Goal: Transaction & Acquisition: Purchase product/service

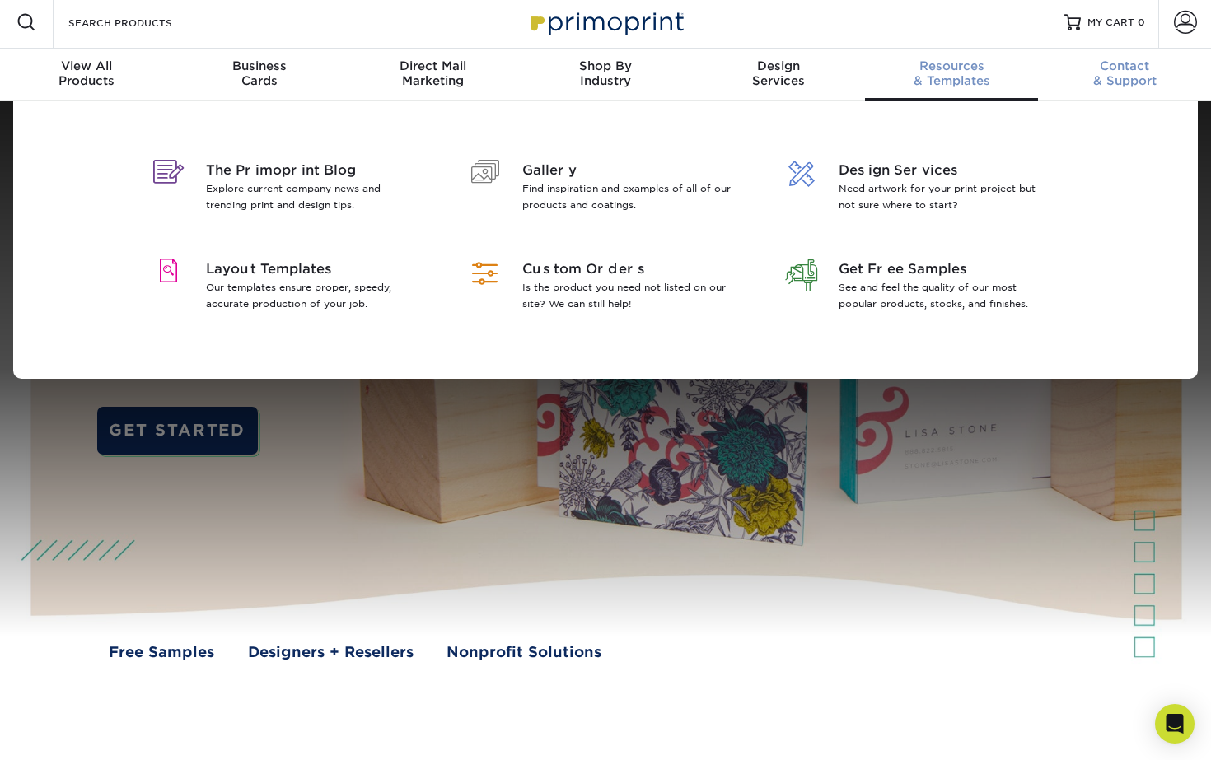
scroll to position [5, 0]
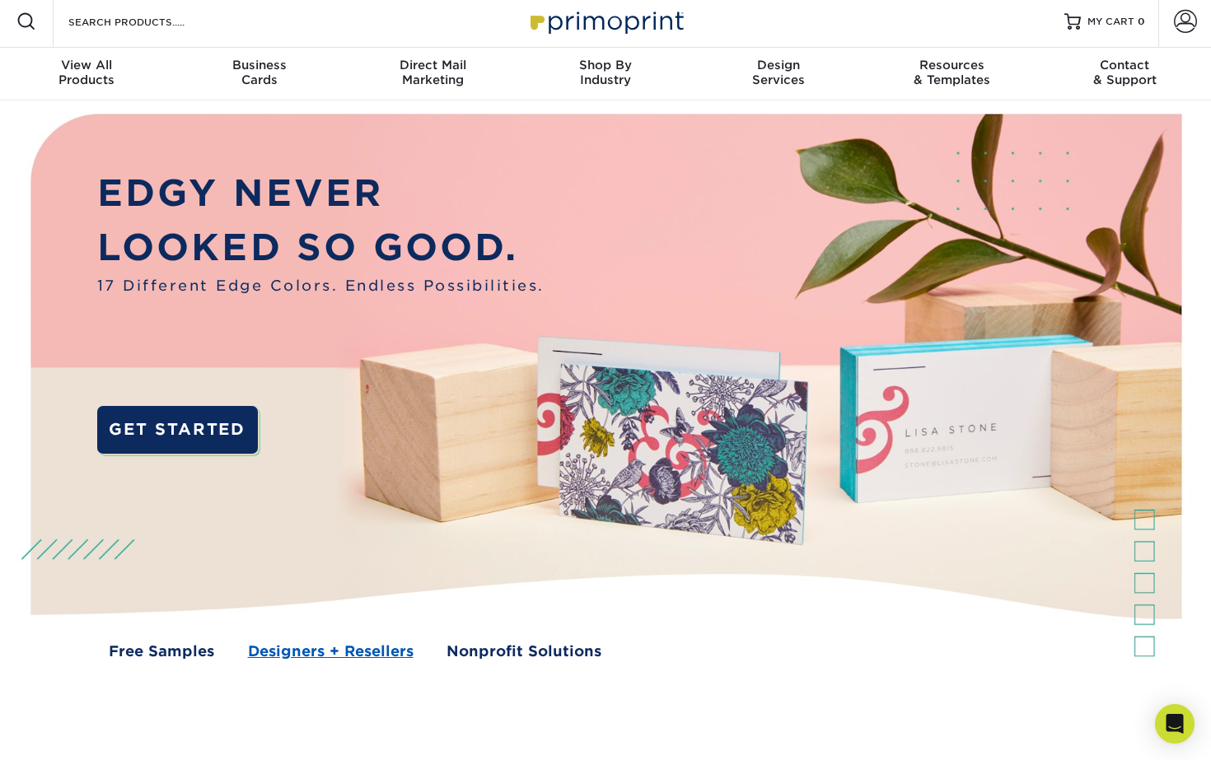
click at [342, 648] on link "Designers + Resellers" at bounding box center [331, 651] width 166 height 21
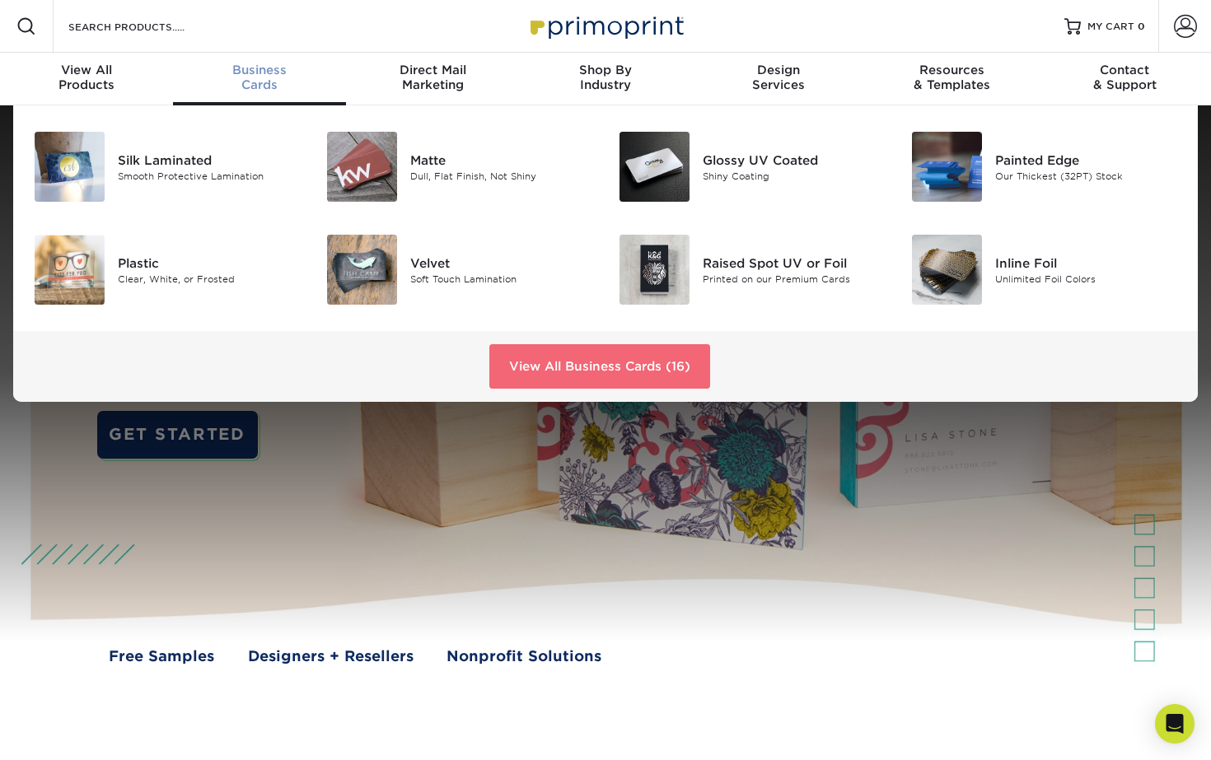
click at [592, 366] on link "View All Business Cards (16)" at bounding box center [599, 366] width 221 height 44
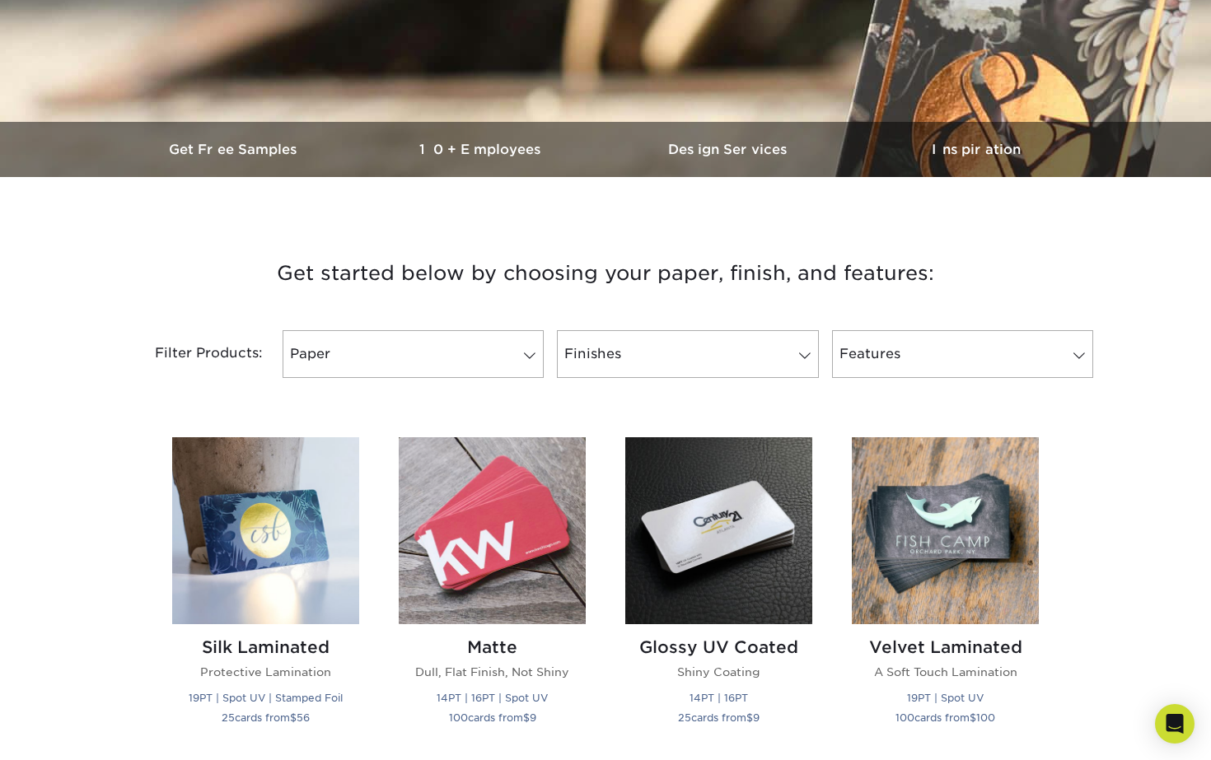
scroll to position [583, 0]
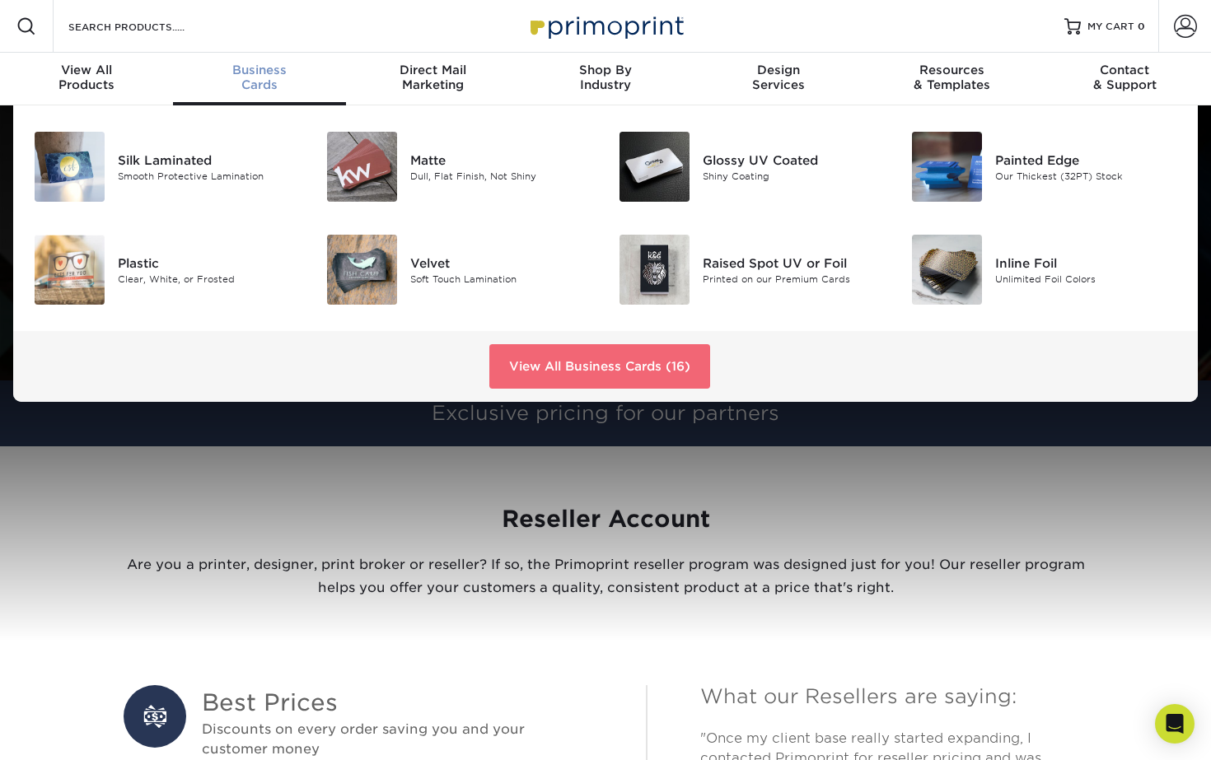
click at [529, 368] on link "View All Business Cards (16)" at bounding box center [599, 366] width 221 height 44
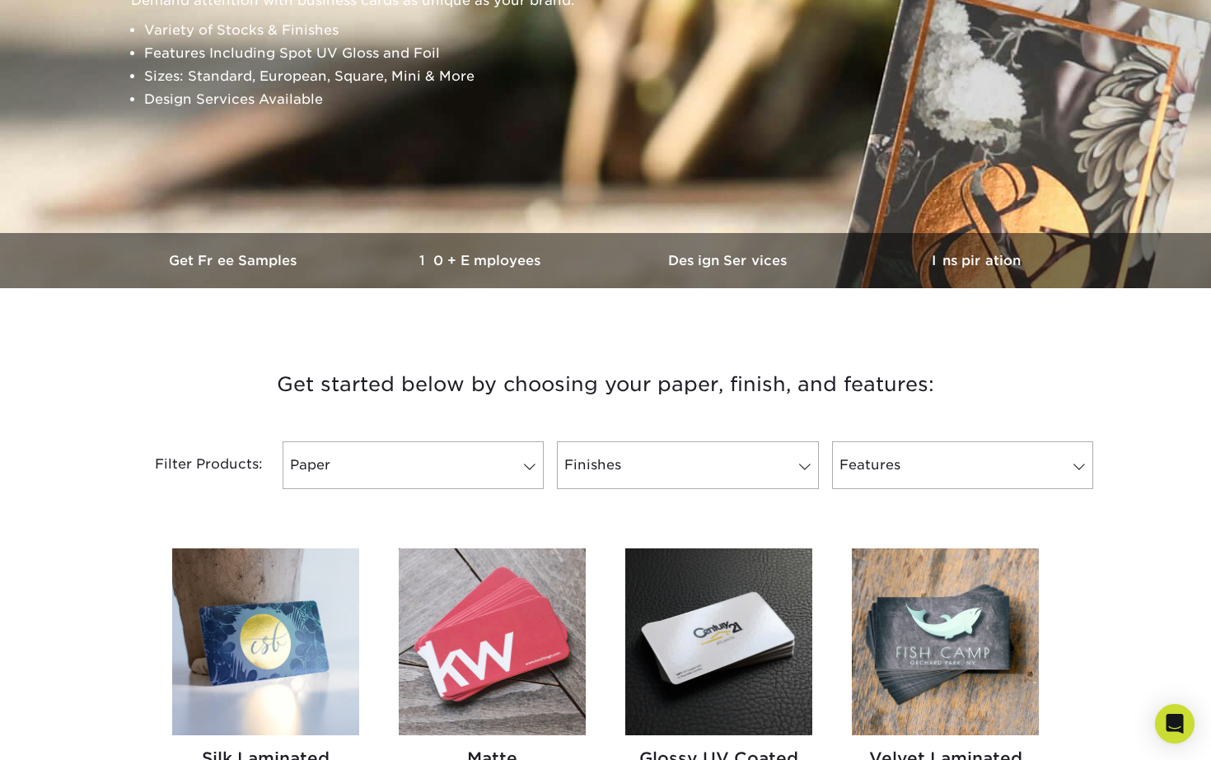
scroll to position [293, 0]
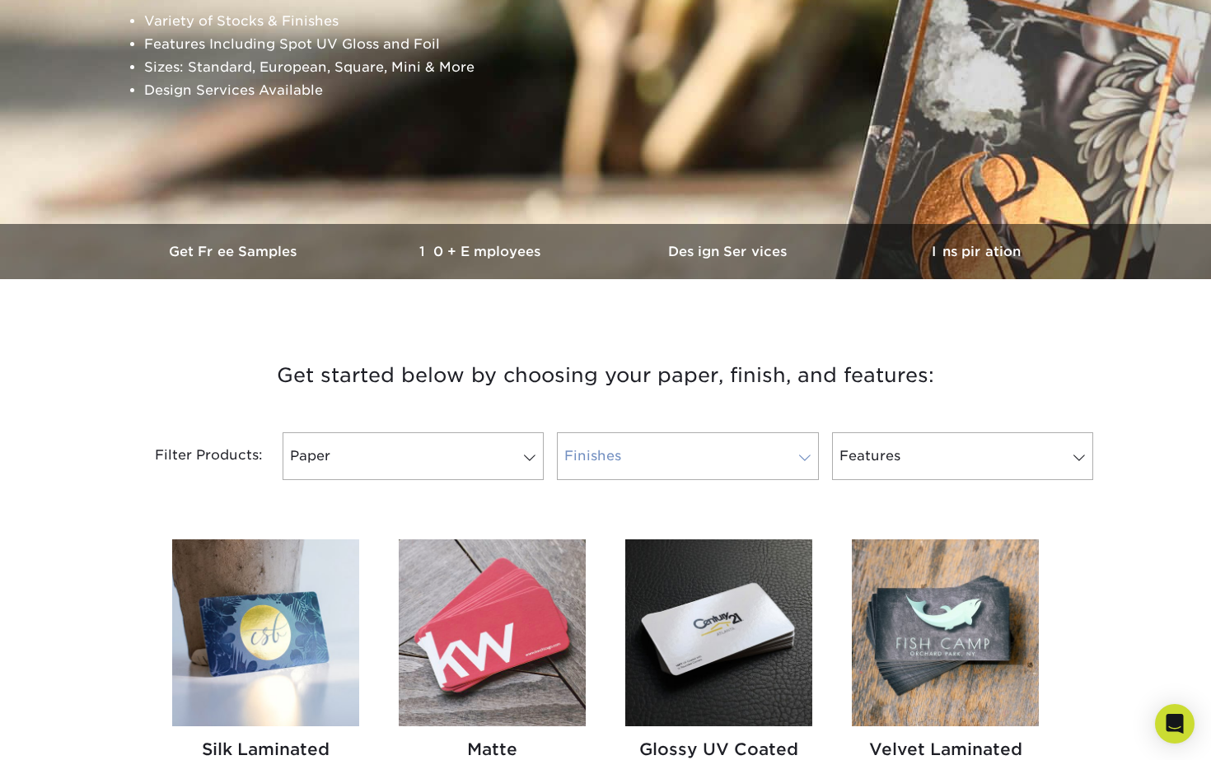
click at [628, 460] on link "Finishes" at bounding box center [687, 456] width 261 height 48
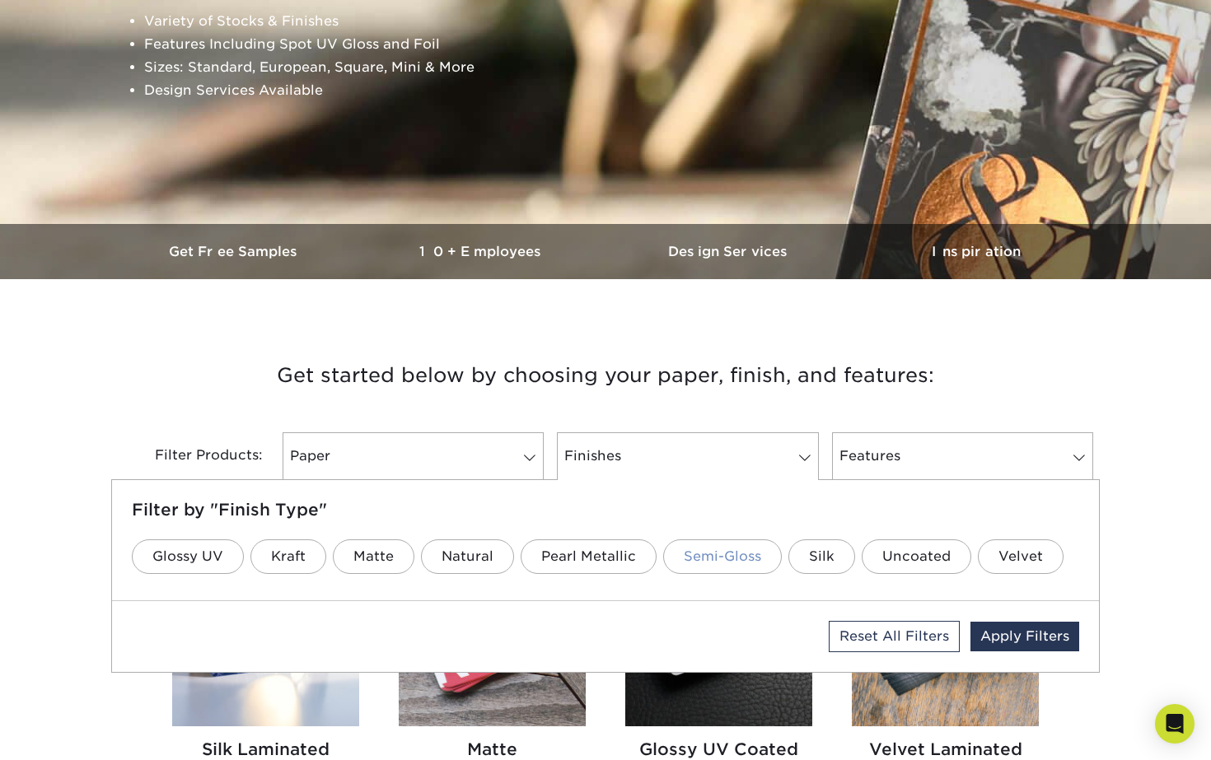
click at [692, 555] on link "Semi-Gloss" at bounding box center [722, 556] width 119 height 35
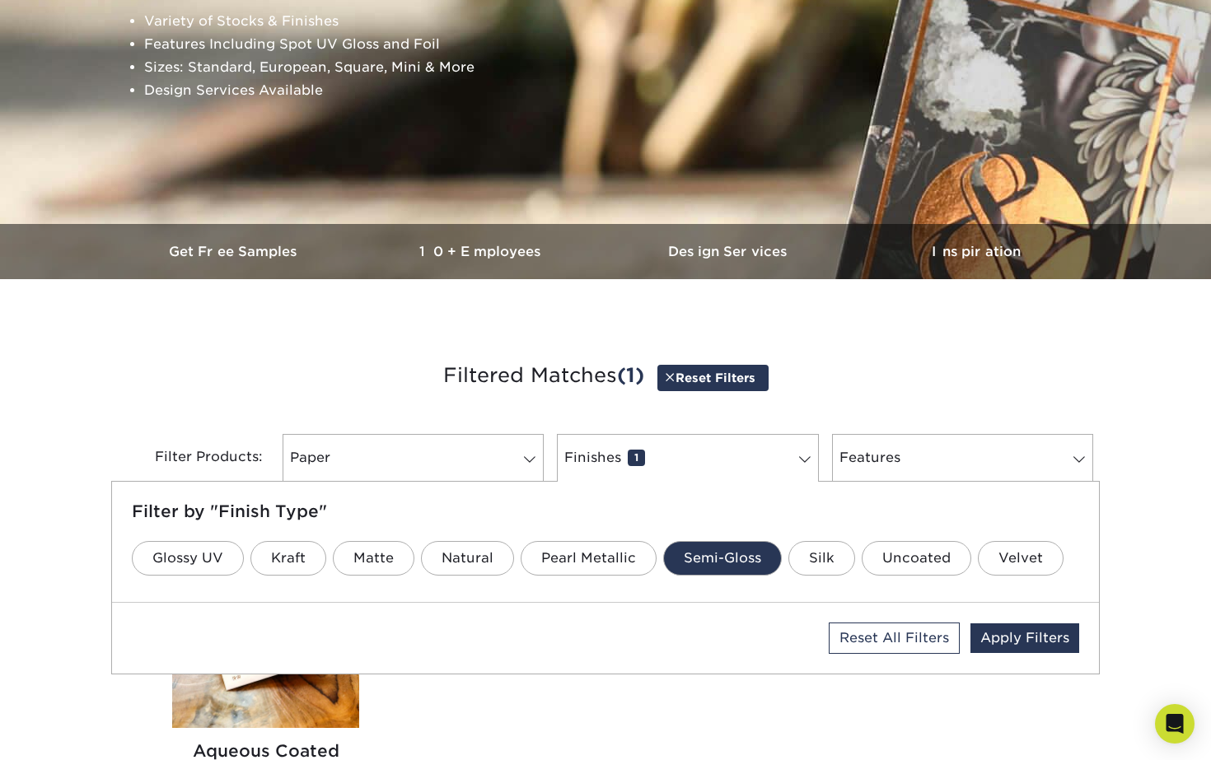
click at [1101, 609] on div "Reset All Filters Apply Filters" at bounding box center [605, 638] width 1011 height 71
click at [1130, 609] on div "Get started below by choosing your paper, finish, and features: Filtered Matche…" at bounding box center [605, 689] width 1211 height 741
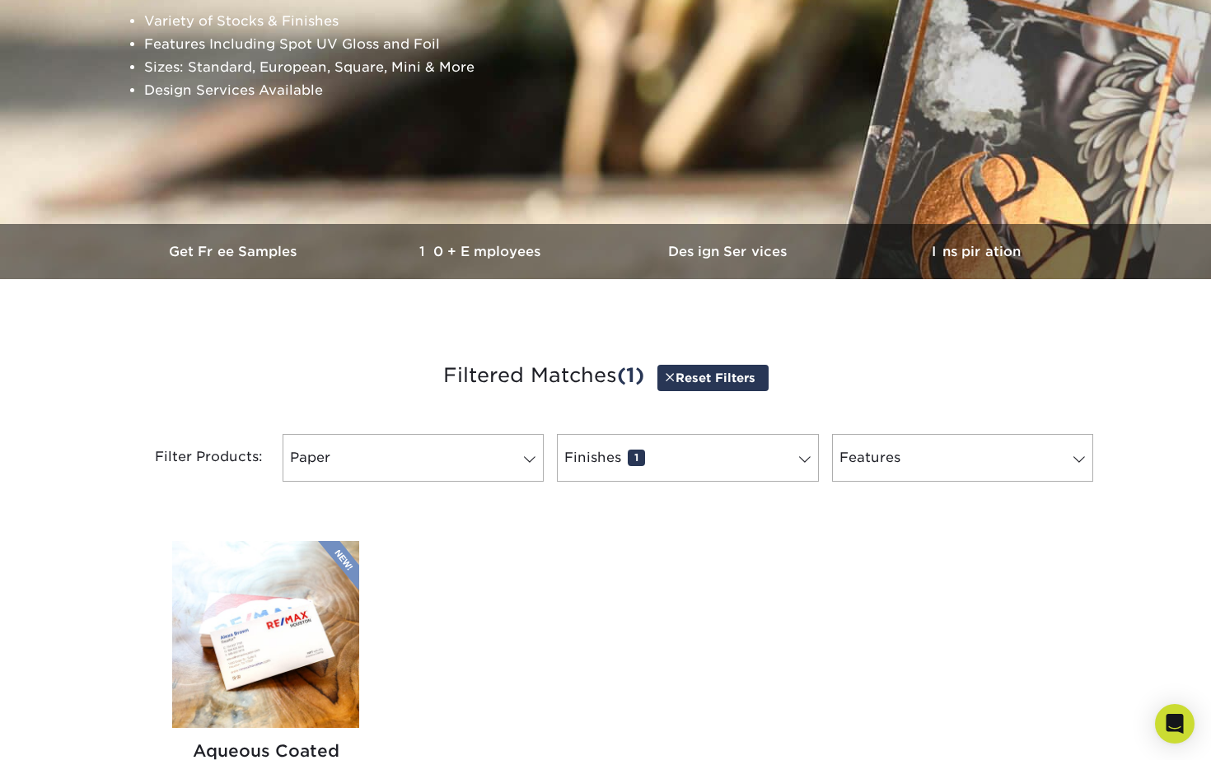
click at [245, 659] on img at bounding box center [265, 634] width 187 height 187
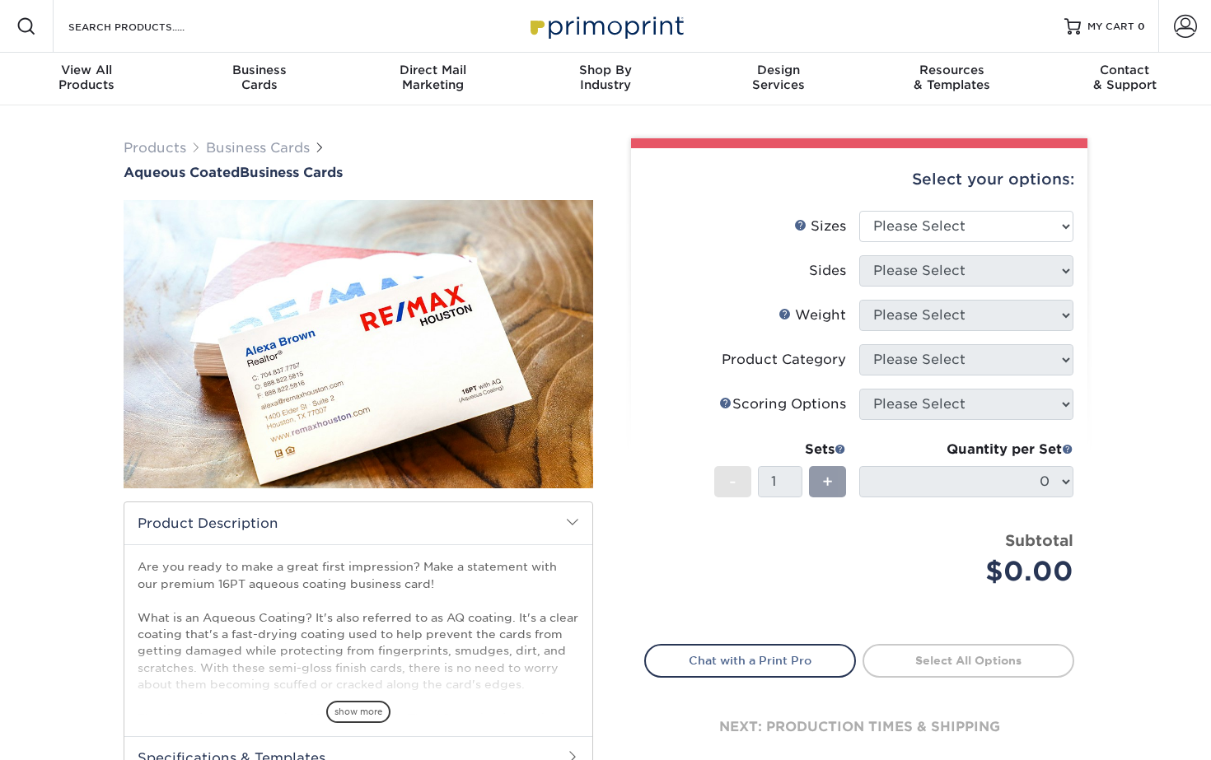
scroll to position [27, 0]
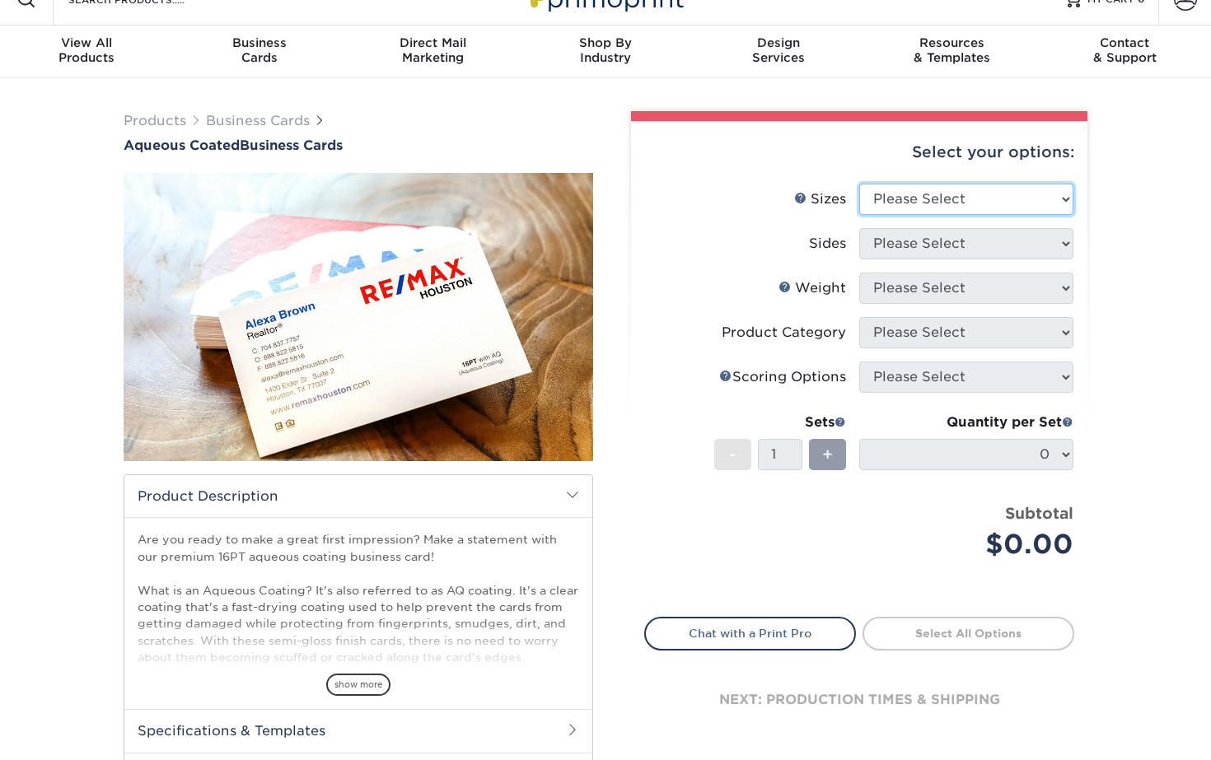
click at [936, 197] on select "Please Select 1.5" x 3.5" - Mini 1.75" x 3.5" - Mini 2" x 3" - Mini 2" x 3.5" -…" at bounding box center [966, 199] width 214 height 31
select select "2.00x3.50"
click at [859, 184] on select "Please Select 1.5" x 3.5" - Mini 1.75" x 3.5" - Mini 2" x 3" - Mini 2" x 3.5" -…" at bounding box center [966, 199] width 214 height 31
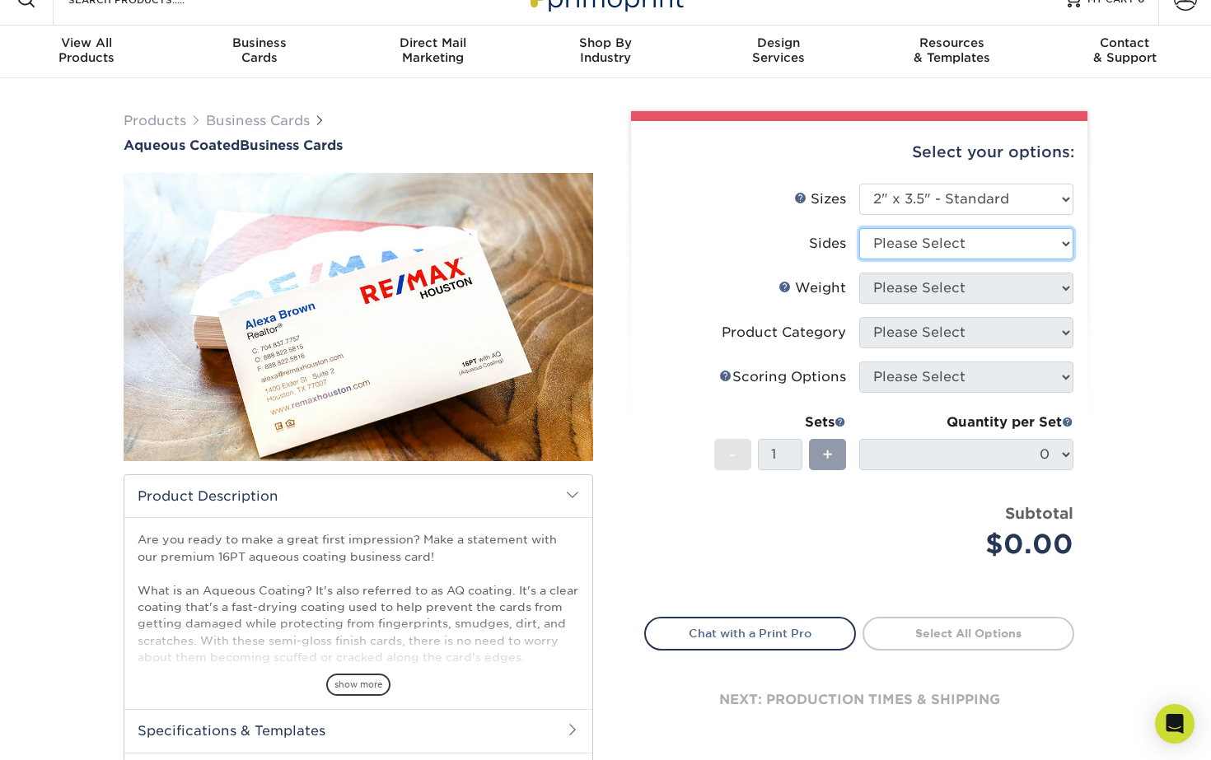
click at [931, 234] on select "Please Select Print Both Sides Print Front Only" at bounding box center [966, 243] width 214 height 31
select select "13abbda7-1d64-4f25-8bb2-c179b224825d"
click at [859, 228] on select "Please Select Print Both Sides Print Front Only" at bounding box center [966, 243] width 214 height 31
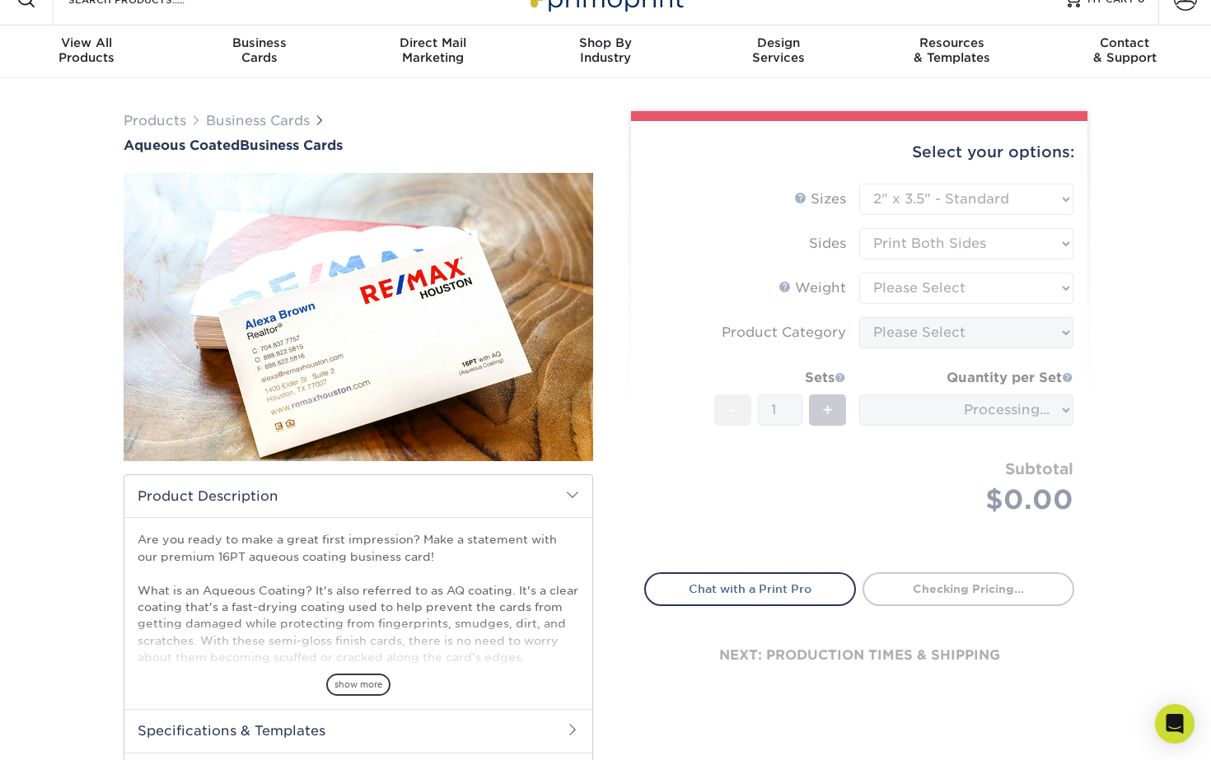
click at [932, 289] on form "Sizes Help Sizes Please Select 1.5" x 3.5" - Mini 1.75" x 3.5" - Mini 2" x 3" -…" at bounding box center [859, 369] width 430 height 370
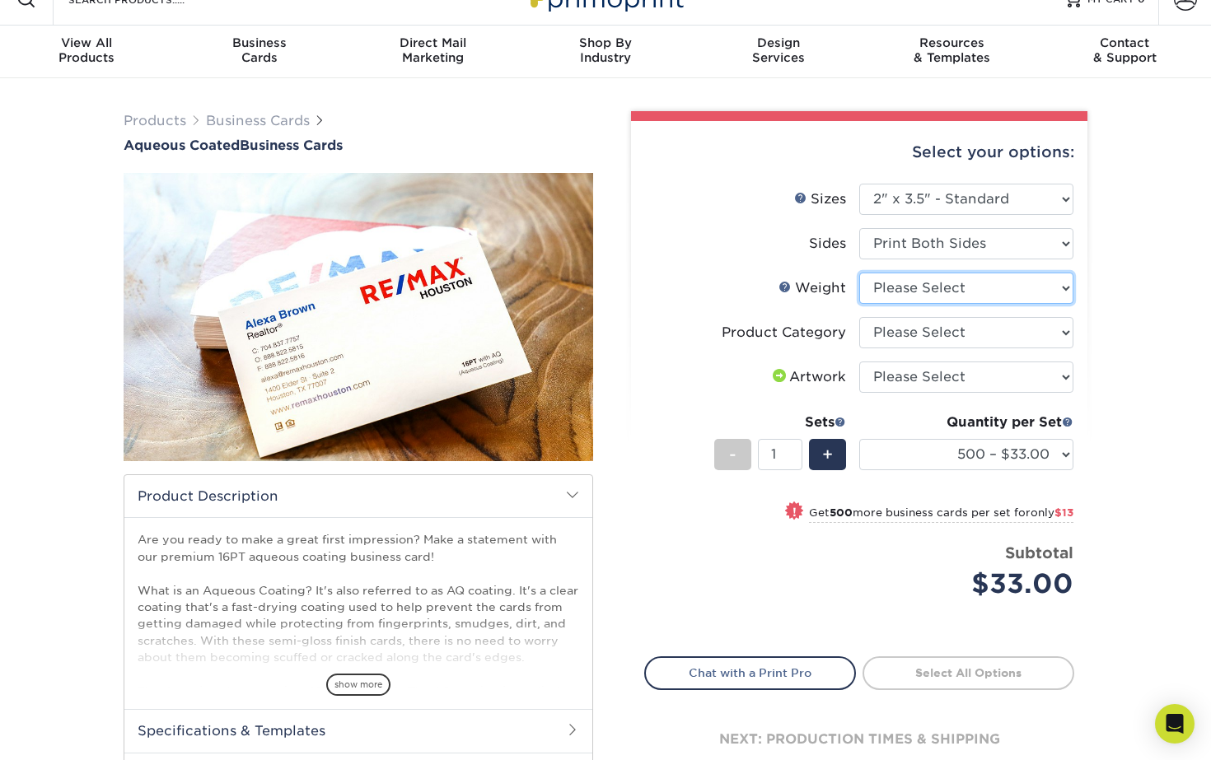
click at [932, 289] on select "Please Select 16PT" at bounding box center [966, 288] width 214 height 31
select select "16PT"
click at [859, 273] on select "Please Select 16PT" at bounding box center [966, 288] width 214 height 31
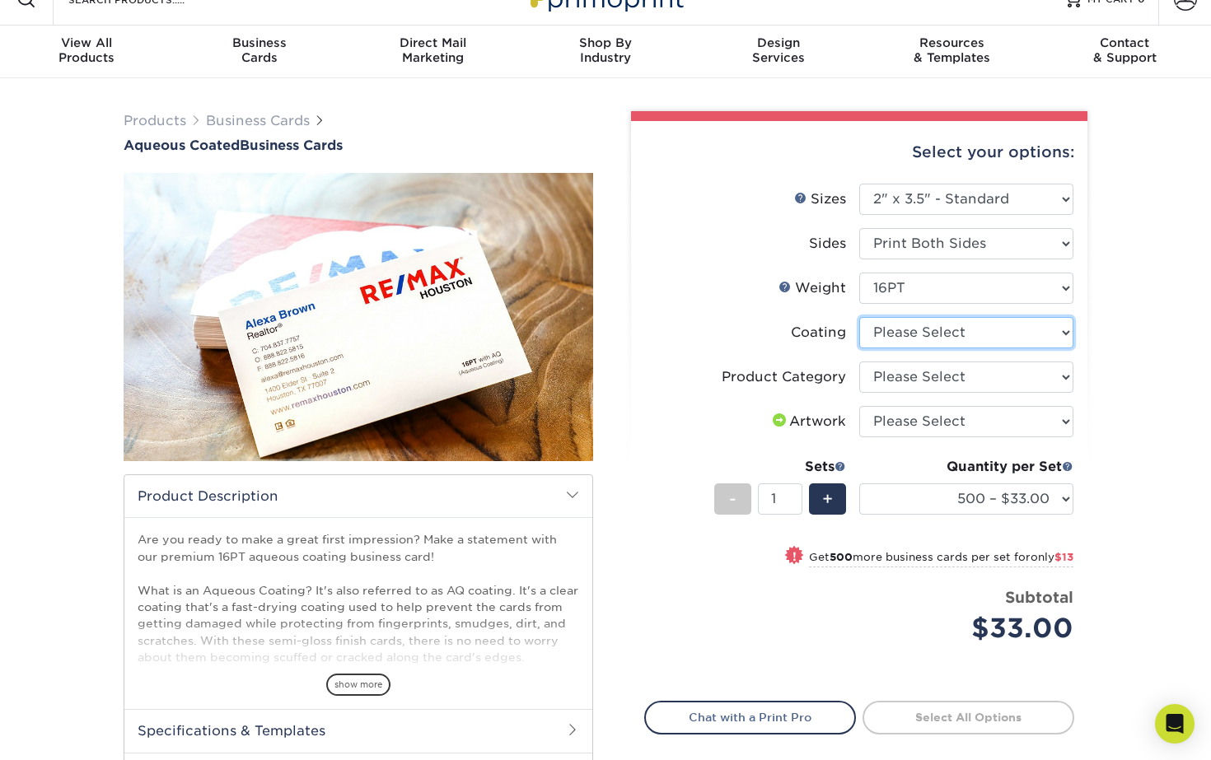
click at [926, 329] on select at bounding box center [966, 332] width 214 height 31
select select "d41dab50-ff65-4f4f-bb17-2afe4d36ae33"
click at [859, 317] on select at bounding box center [966, 332] width 214 height 31
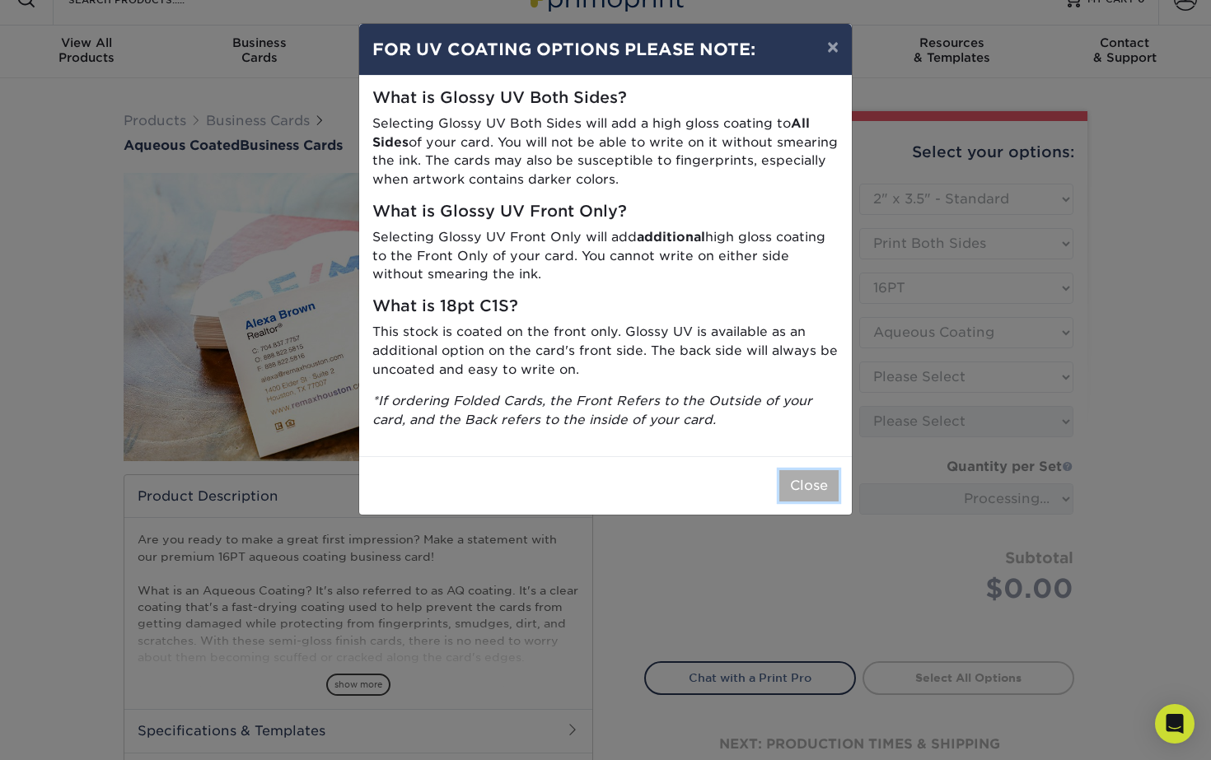
click at [799, 481] on button "Close" at bounding box center [808, 485] width 59 height 31
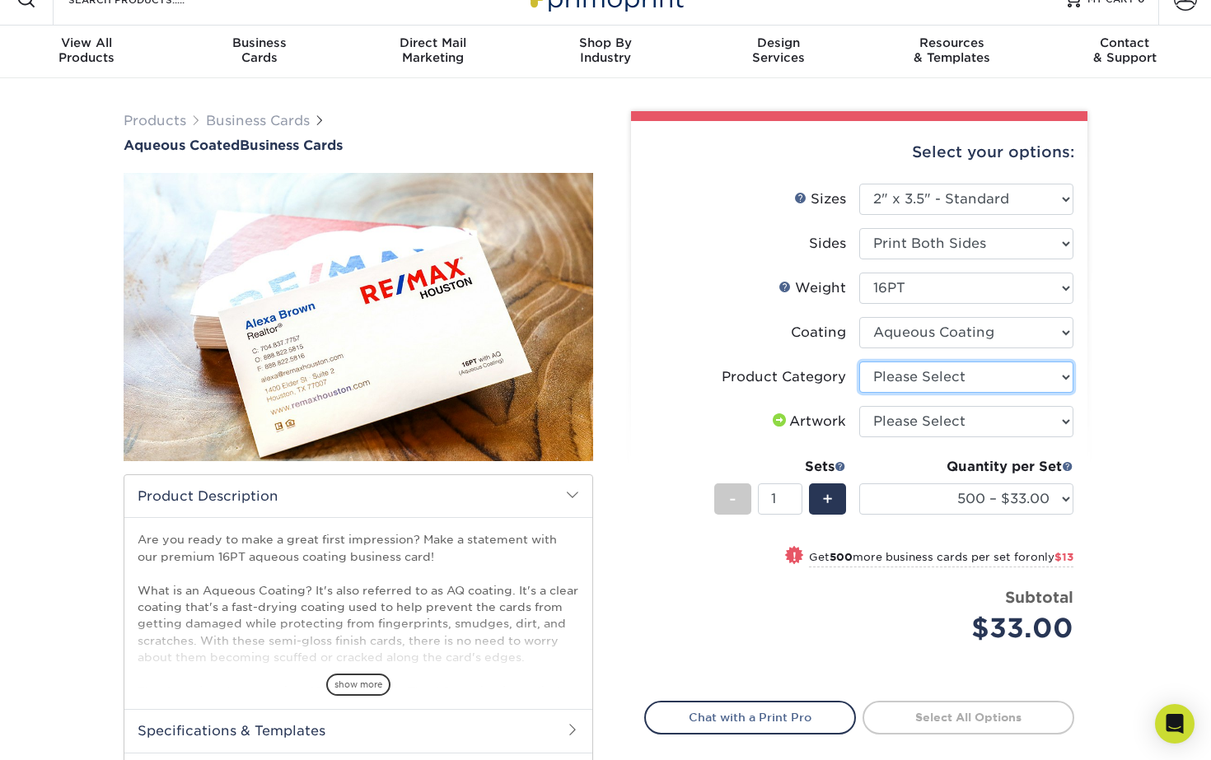
click at [944, 371] on select "Please Select Business Cards" at bounding box center [966, 377] width 214 height 31
select select "3b5148f1-0588-4f88-a218-97bcfdce65c1"
click at [859, 362] on select "Please Select Business Cards" at bounding box center [966, 377] width 214 height 31
click at [927, 427] on select "Please Select I will upload files I need a design - $100" at bounding box center [966, 421] width 214 height 31
select select "upload"
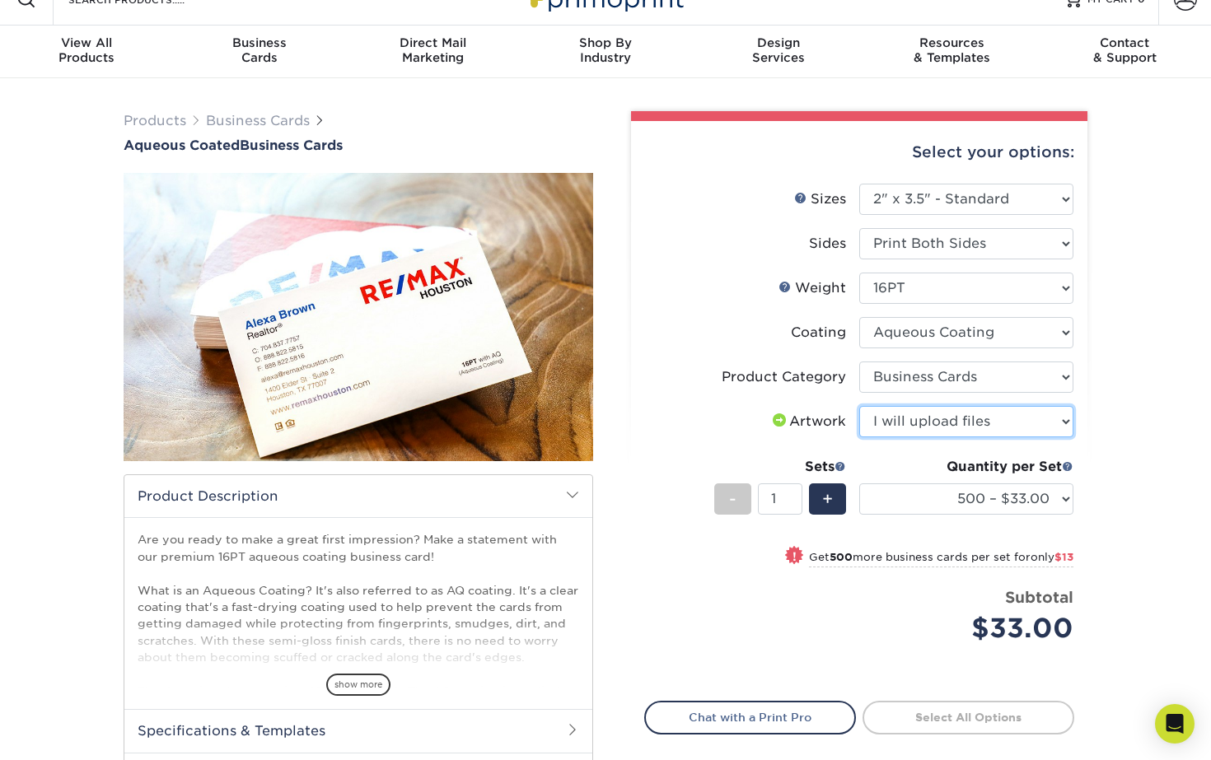
click at [859, 406] on select "Please Select I will upload files I need a design - $100" at bounding box center [966, 421] width 214 height 31
